Goal: Find specific page/section: Find specific page/section

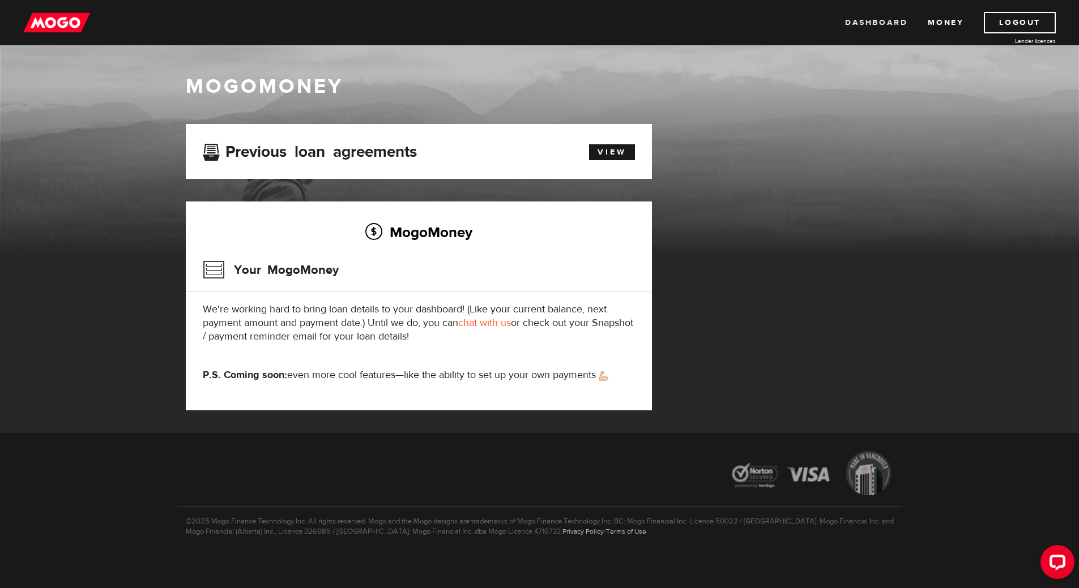
click at [878, 24] on link "Dashboard" at bounding box center [876, 23] width 62 height 22
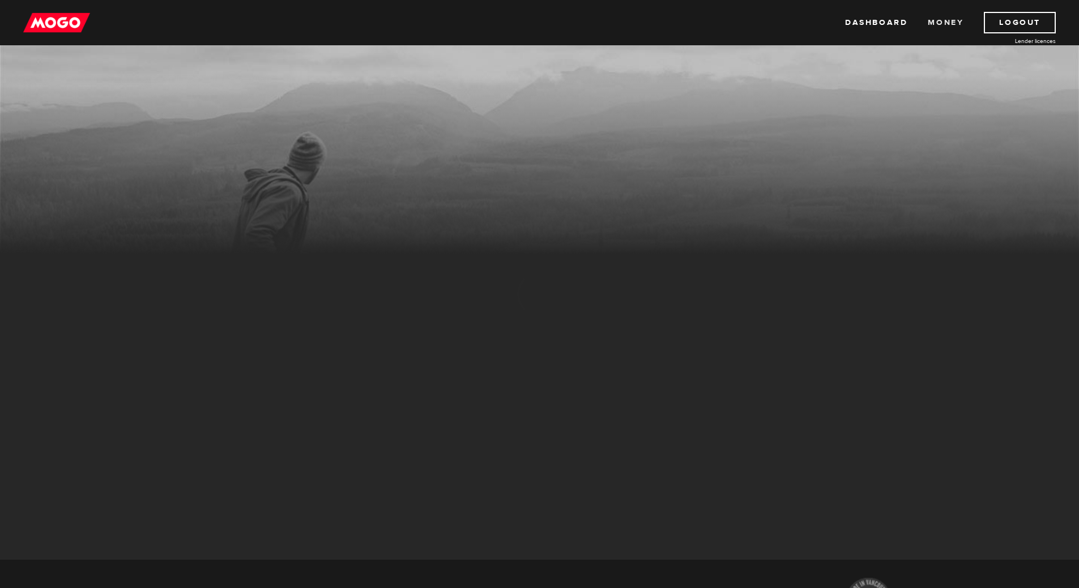
click at [951, 26] on link "Money" at bounding box center [946, 23] width 36 height 22
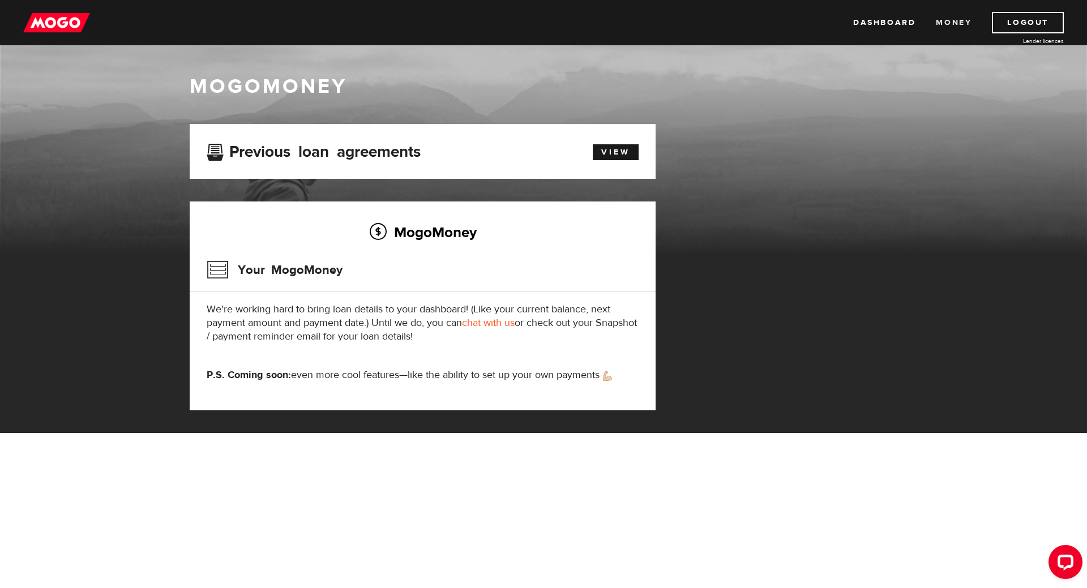
click at [971, 16] on link "Money" at bounding box center [954, 23] width 36 height 22
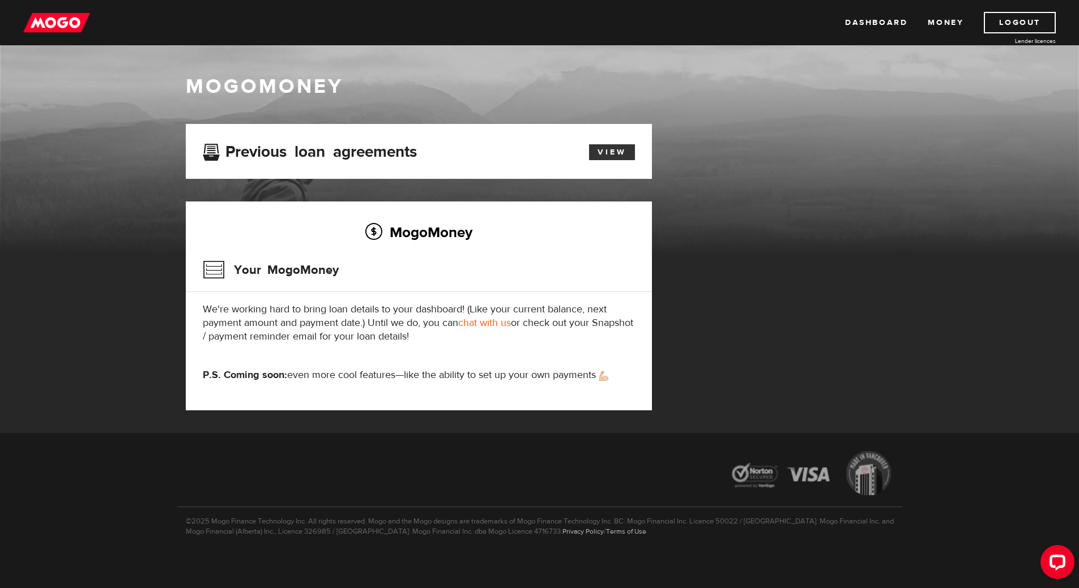
click at [620, 145] on link "View" at bounding box center [612, 152] width 46 height 16
